Goal: Information Seeking & Learning: Find specific fact

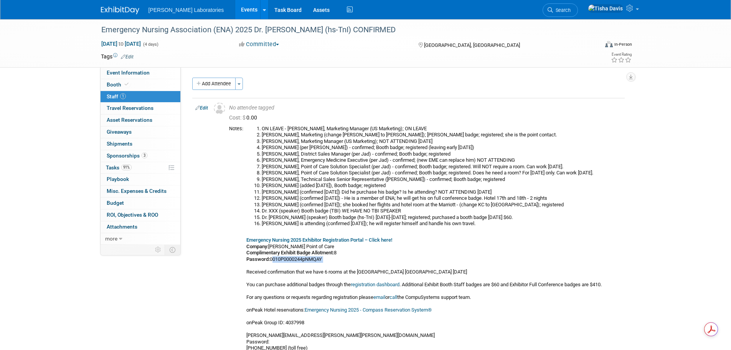
click at [235, 8] on link "Events" at bounding box center [249, 9] width 28 height 19
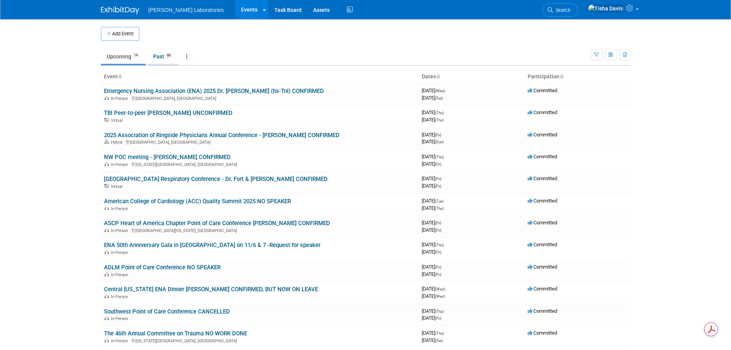
click at [157, 58] on link "Past 86" at bounding box center [162, 56] width 31 height 15
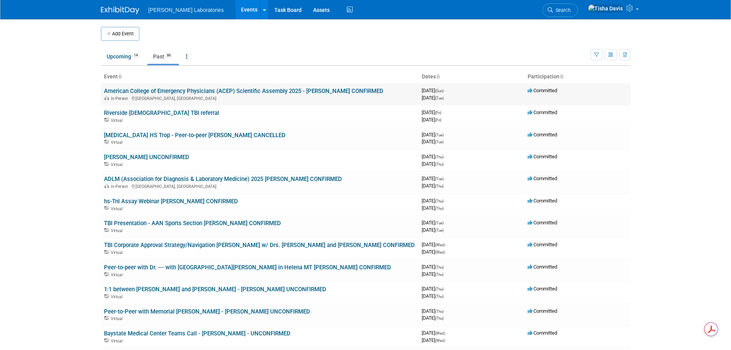
click at [191, 92] on link "American College of Emergency Physicians (ACEP) Scientific Assembly 2025 - Dr. …" at bounding box center [243, 90] width 279 height 7
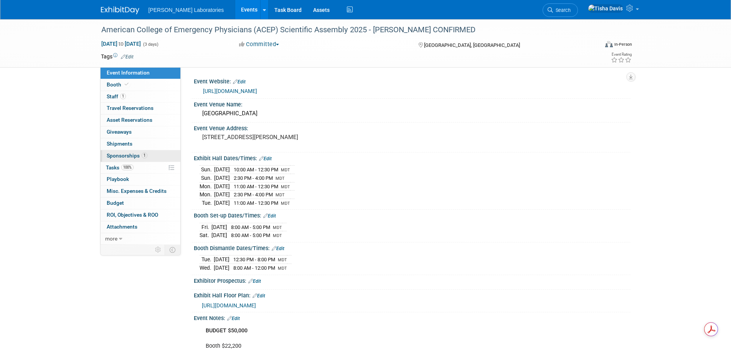
click at [114, 155] on span "Sponsorships 1" at bounding box center [127, 155] width 41 height 6
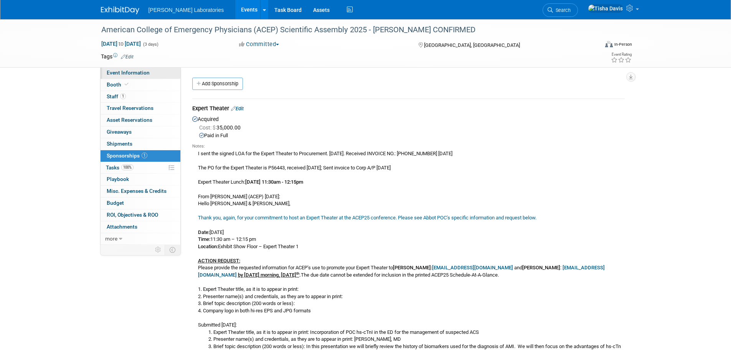
click at [137, 73] on span "Event Information" at bounding box center [128, 72] width 43 height 6
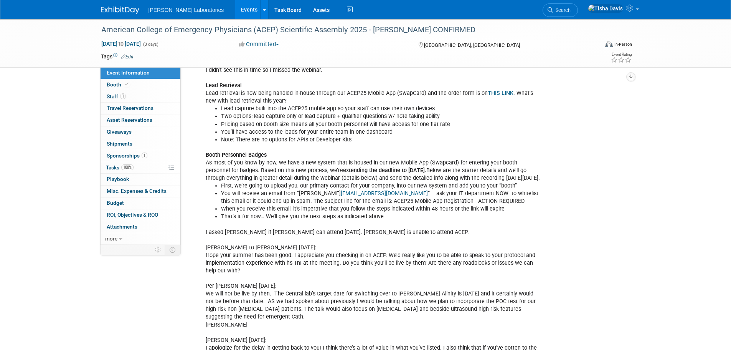
scroll to position [754, 0]
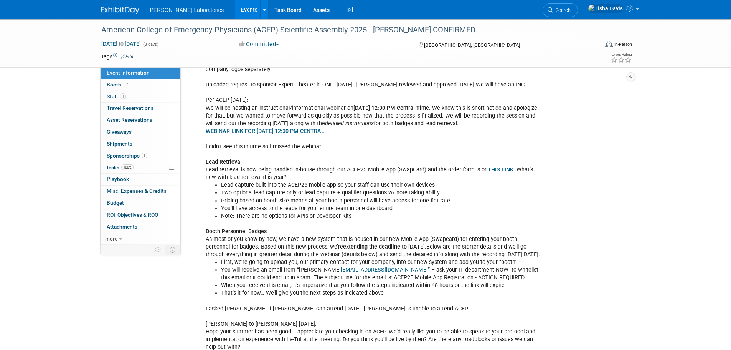
click at [235, 11] on link "Events" at bounding box center [249, 9] width 28 height 19
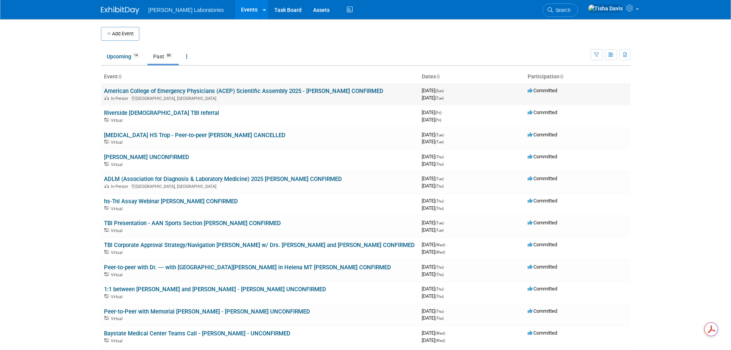
click at [191, 92] on link "American College of Emergency Physicians (ACEP) Scientific Assembly 2025 - [PER…" at bounding box center [243, 90] width 279 height 7
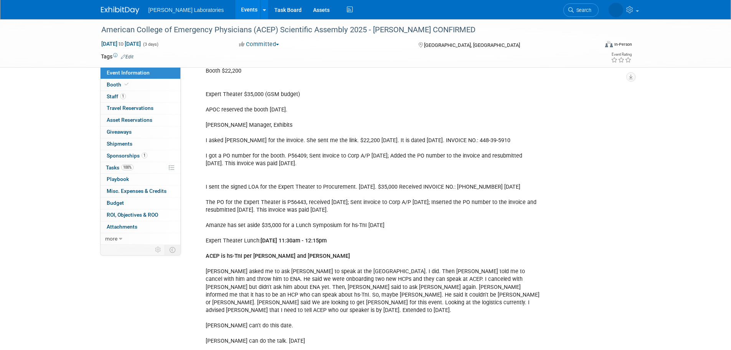
scroll to position [384, 0]
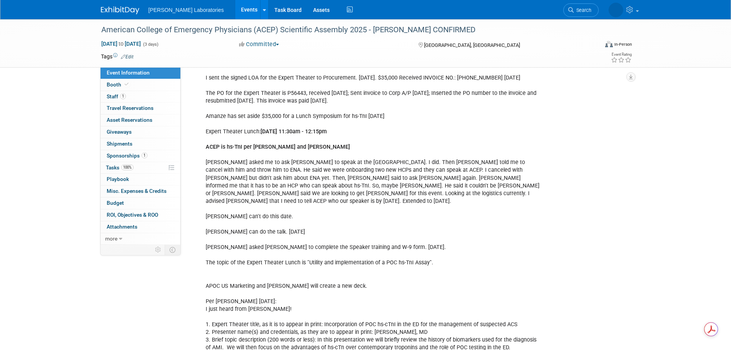
click at [235, 10] on link "Events" at bounding box center [249, 9] width 28 height 19
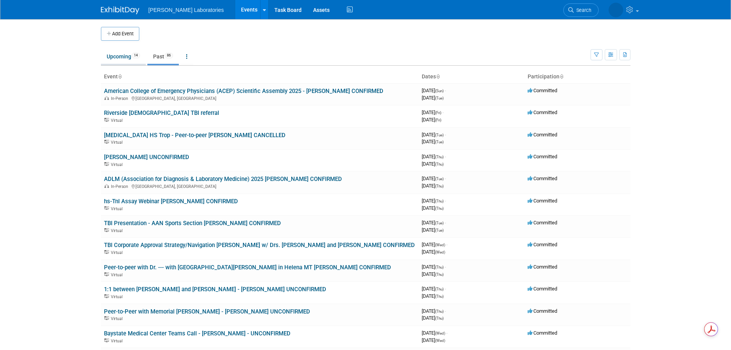
click at [119, 55] on link "Upcoming 14" at bounding box center [123, 56] width 45 height 15
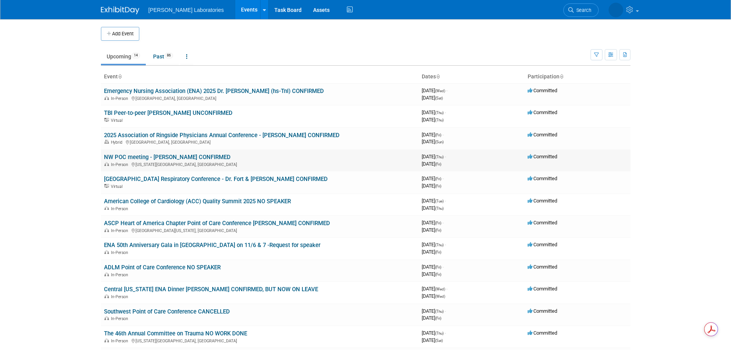
click at [178, 156] on link "NW POC meeting - [PERSON_NAME] CONFIRMED" at bounding box center [167, 156] width 127 height 7
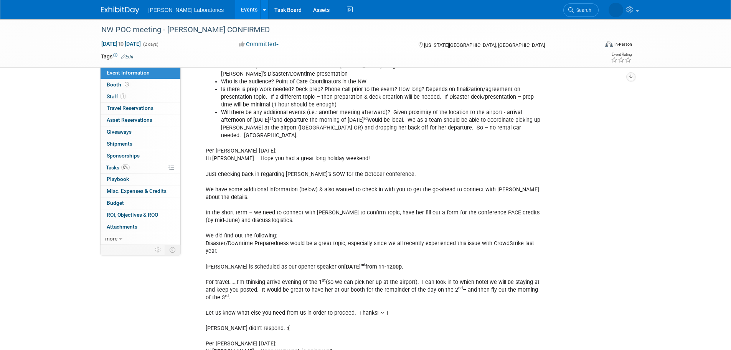
scroll to position [614, 0]
click at [248, 248] on div "[PERSON_NAME] reached out to me [DATE]: Good Morning [PERSON_NAME] – We would l…" at bounding box center [373, 101] width 346 height 948
drag, startPoint x: 220, startPoint y: 248, endPoint x: 382, endPoint y: 248, distance: 161.9
click at [382, 248] on div "[PERSON_NAME] reached out to me [DATE]: Good Morning [PERSON_NAME] – We would l…" at bounding box center [373, 101] width 346 height 948
copy div "s scheduled as our opener speaker on [DATE] from 11-1200p."
